Goal: Information Seeking & Learning: Learn about a topic

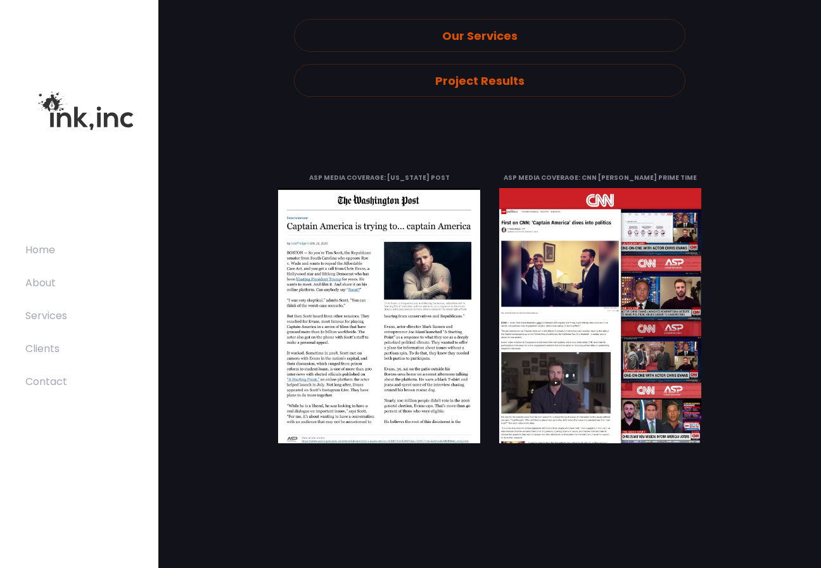
scroll to position [2917, 0]
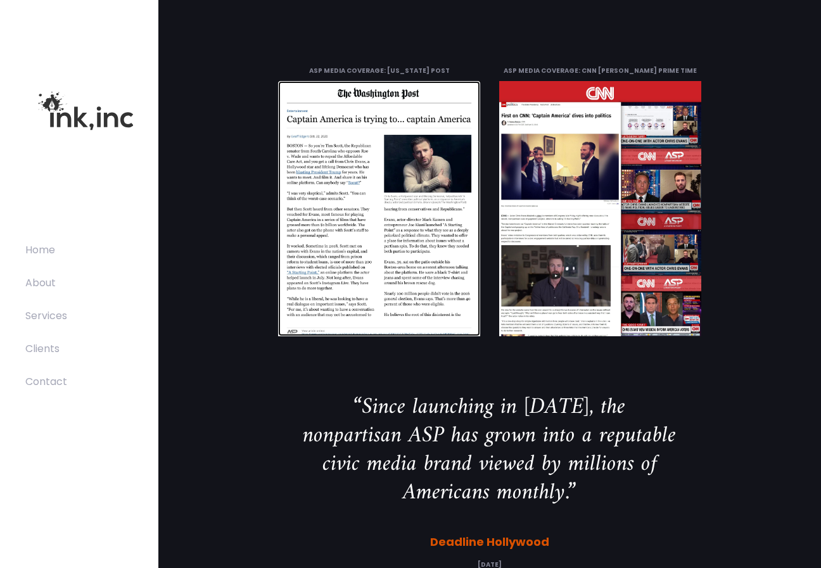
click at [365, 233] on link at bounding box center [379, 208] width 202 height 255
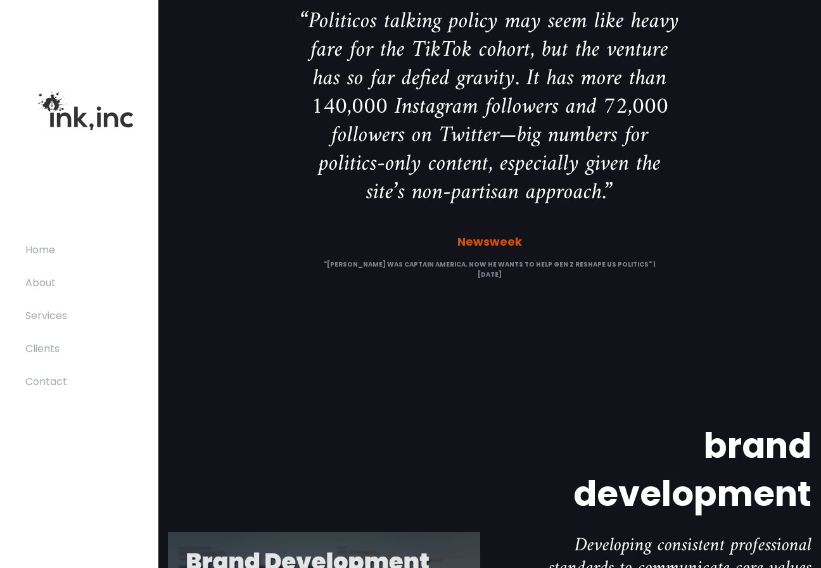
scroll to position [3098, 0]
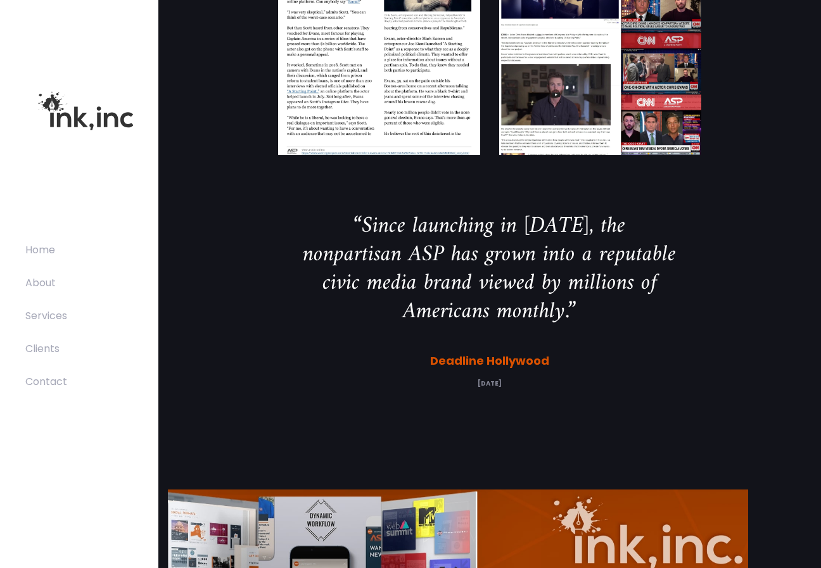
click at [605, 288] on span "civic media brand viewed by millions of" at bounding box center [490, 284] width 335 height 40
click at [532, 258] on span "nonpartisan ASP has grown into a reputable" at bounding box center [489, 255] width 373 height 40
click at [531, 258] on span "nonpartisan ASP has grown into a reputable" at bounding box center [489, 255] width 373 height 40
click at [529, 261] on span "nonpartisan ASP has grown into a reputable" at bounding box center [489, 255] width 373 height 40
click at [528, 261] on span "nonpartisan ASP has grown into a reputable" at bounding box center [489, 255] width 373 height 40
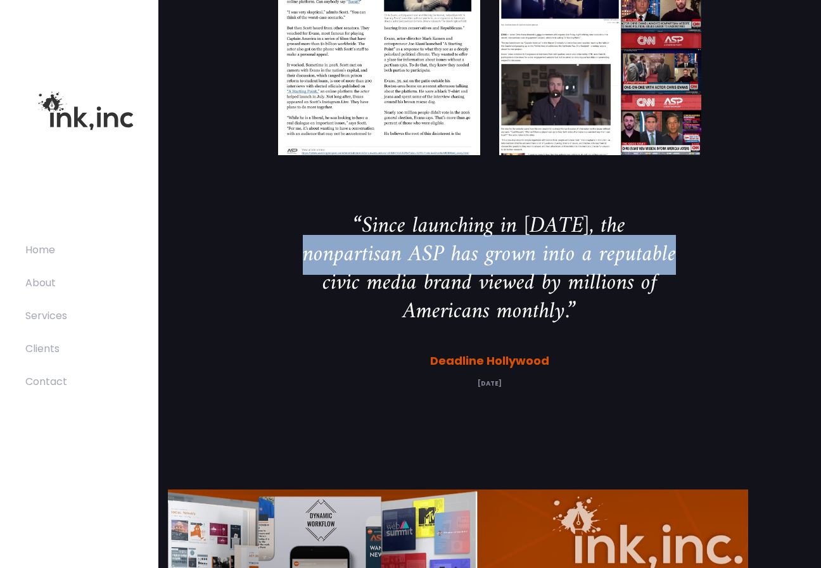
click at [528, 261] on span "nonpartisan ASP has grown into a reputable" at bounding box center [489, 255] width 373 height 40
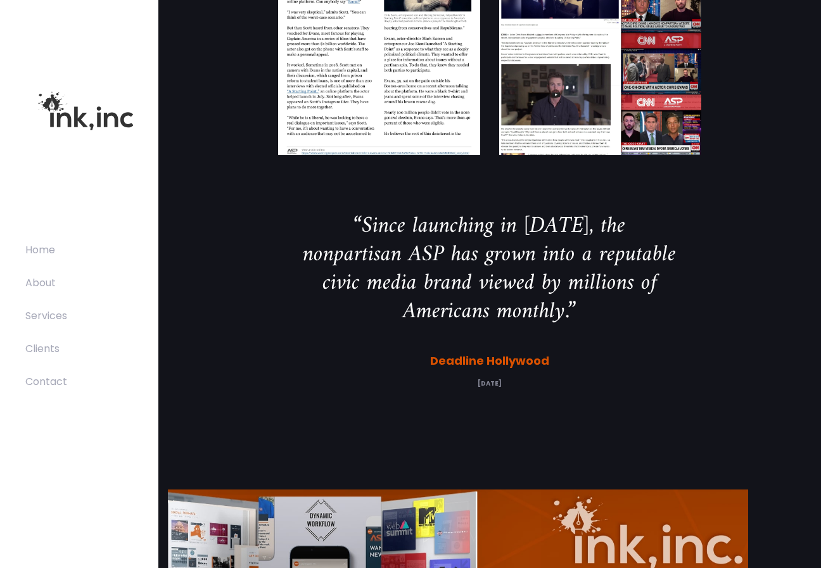
click at [610, 279] on span "civic media brand viewed by millions of" at bounding box center [490, 284] width 335 height 40
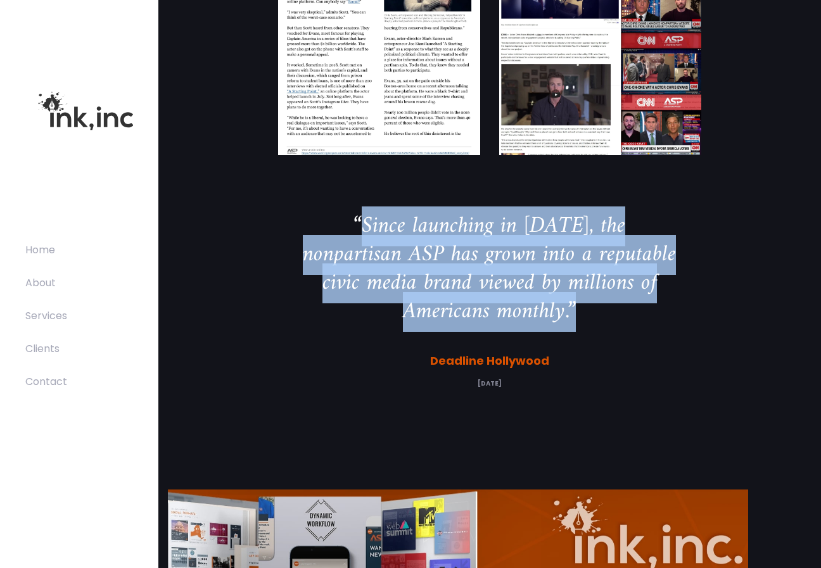
drag, startPoint x: 630, startPoint y: 312, endPoint x: 342, endPoint y: 212, distance: 304.4
click at [342, 212] on span "“Since launching in [DATE], the nonpartisan ASP has grown into a reputable civi…" at bounding box center [489, 269] width 373 height 114
copy span "“Since launching in [DATE], the nonpartisan ASP has grown into a reputable civi…"
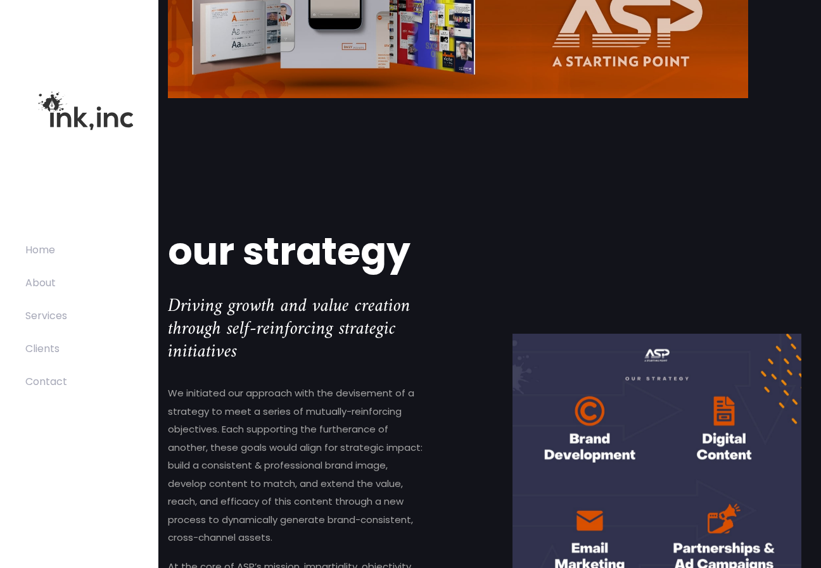
click at [387, 241] on span "our strategy" at bounding box center [289, 251] width 243 height 53
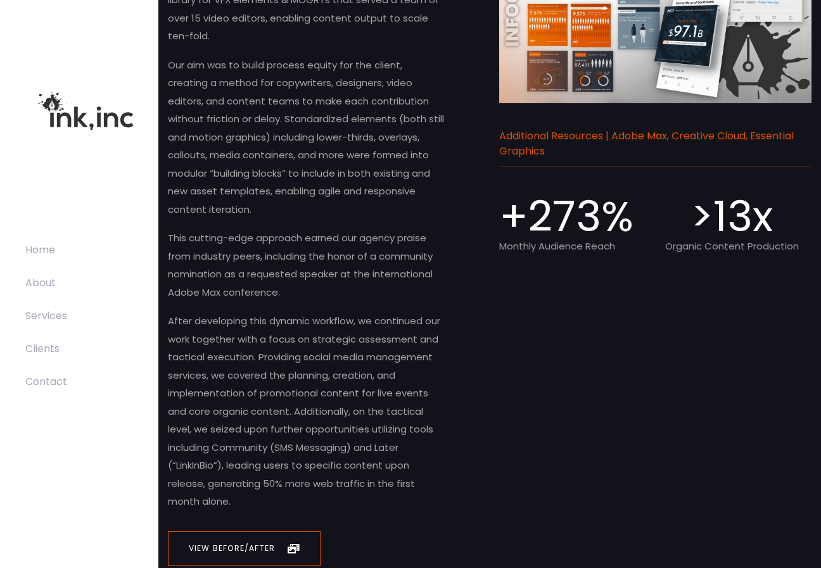
scroll to position [7217, 0]
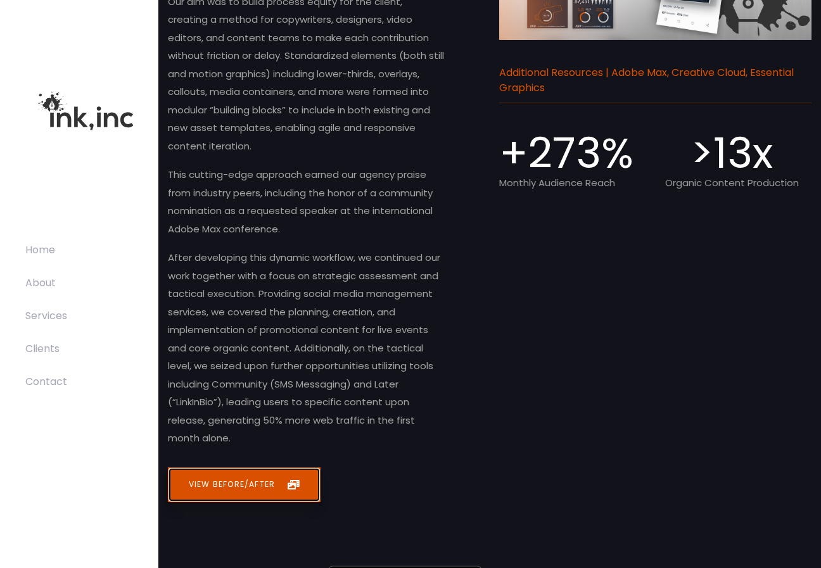
click at [241, 486] on span "View Before/After" at bounding box center [232, 485] width 86 height 15
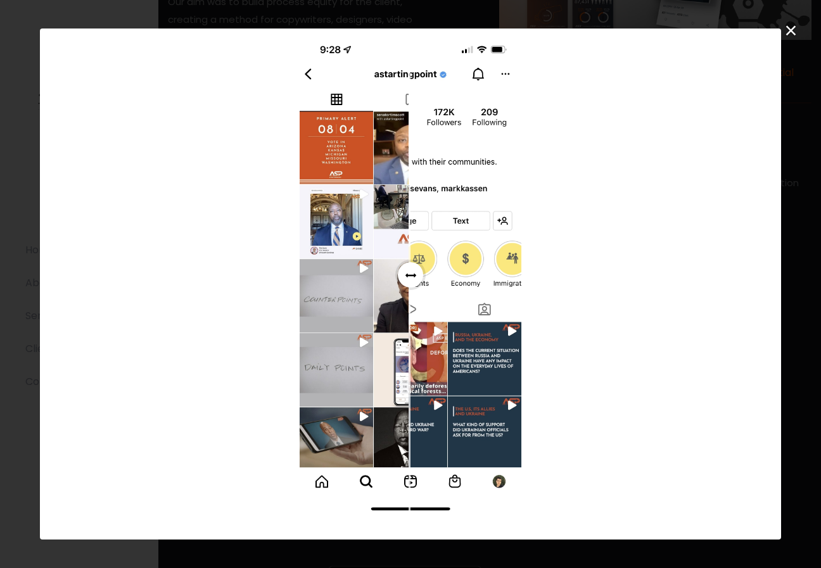
scroll to position [129, 0]
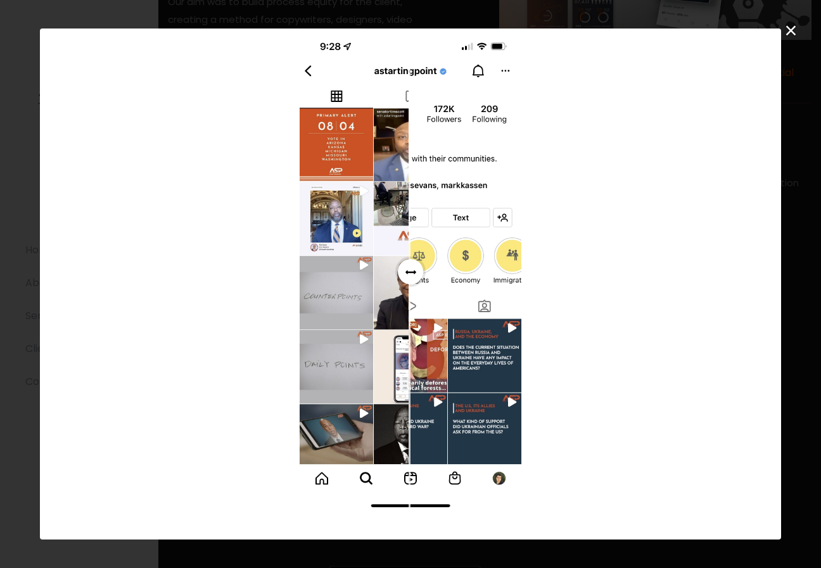
click at [408, 267] on span "Dialog Window (Press escape to close)" at bounding box center [410, 271] width 25 height 25
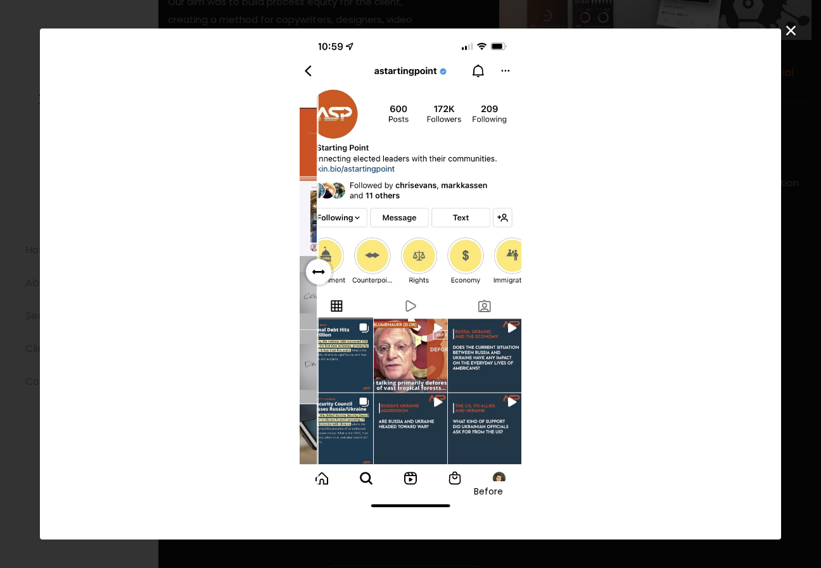
drag, startPoint x: 408, startPoint y: 267, endPoint x: 276, endPoint y: 286, distance: 133.2
click at [276, 286] on div "ASP Instagram Feed Before (Left), After (Right) Before After" at bounding box center [410, 232] width 722 height 598
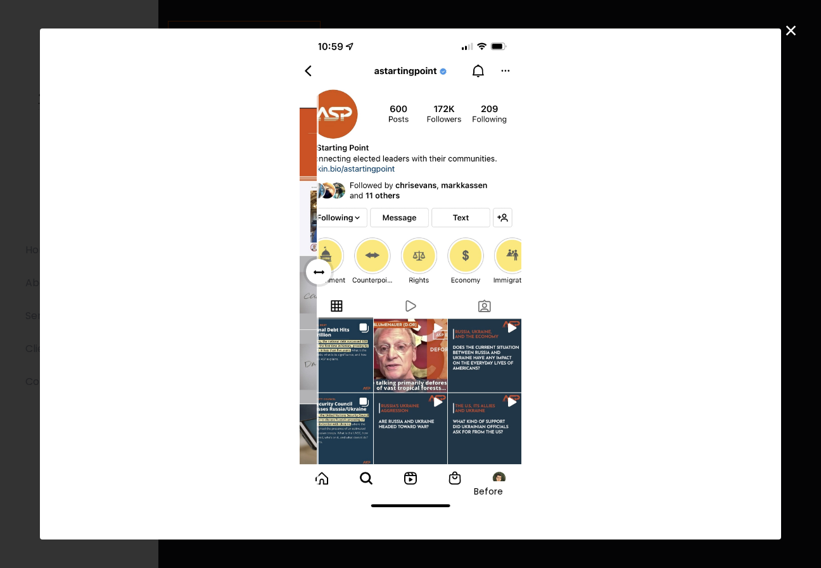
scroll to position [8041, 0]
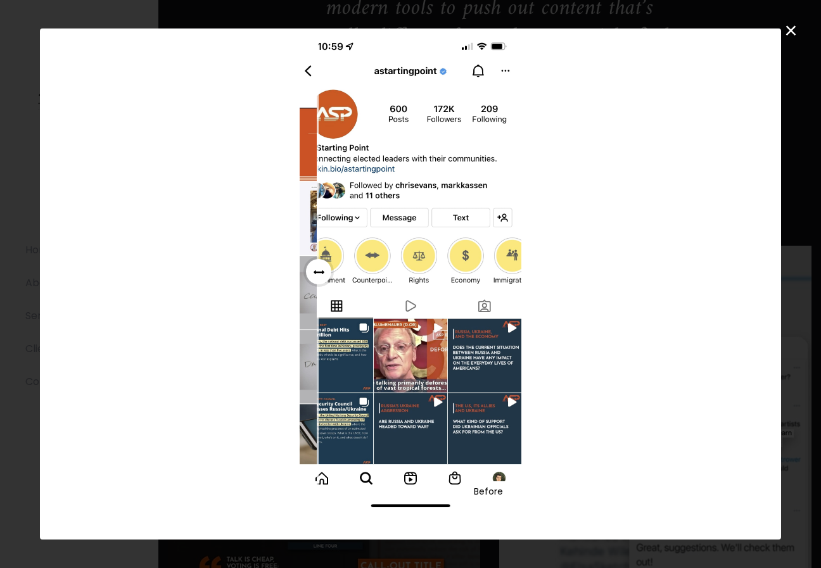
click at [795, 34] on button "×" at bounding box center [791, 30] width 22 height 22
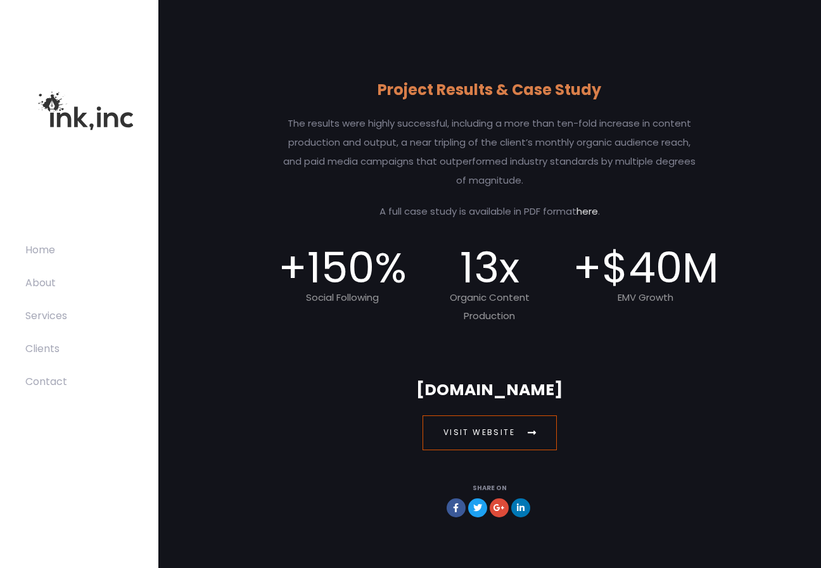
scroll to position [14390, 0]
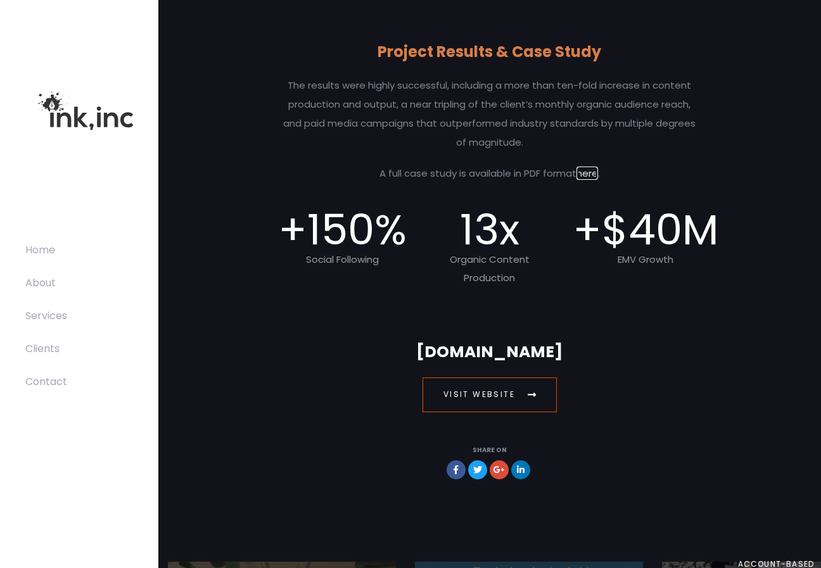
click at [587, 180] on link "here" at bounding box center [588, 173] width 22 height 13
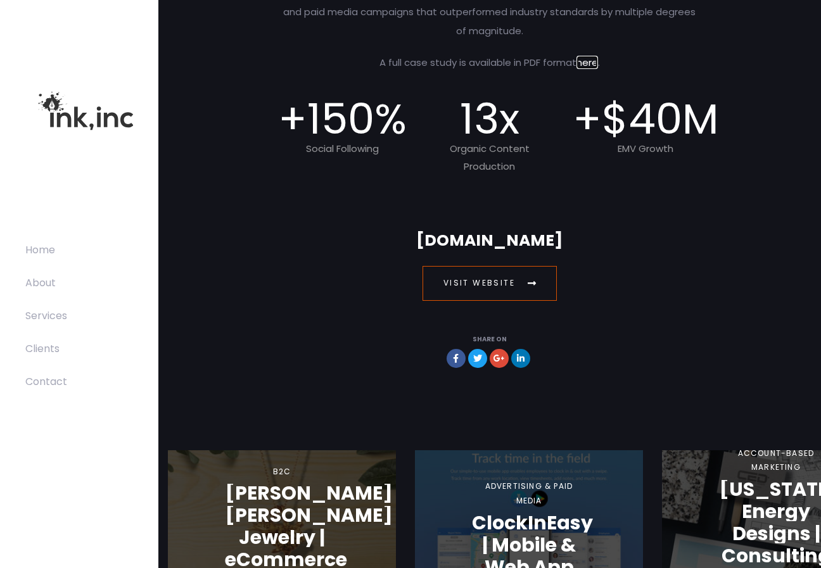
scroll to position [14580, 0]
